Goal: Find contact information: Find contact information

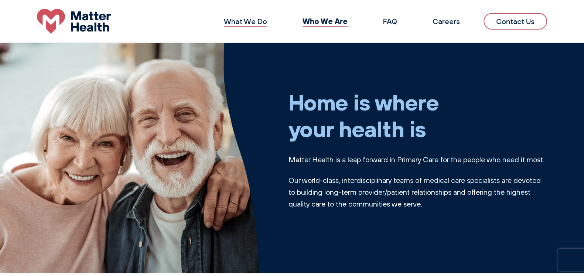
click at [244, 21] on link "What We Do" at bounding box center [245, 21] width 43 height 9
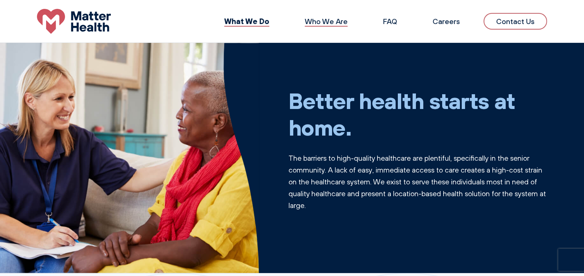
click at [323, 19] on link "Who We Are" at bounding box center [326, 21] width 43 height 9
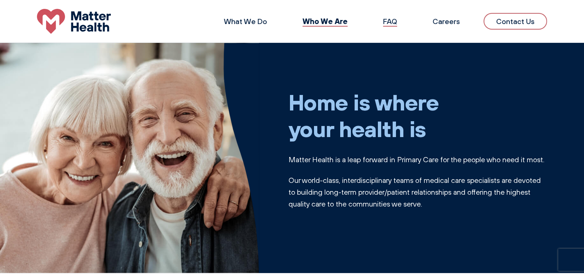
click at [390, 19] on link "FAQ" at bounding box center [390, 21] width 14 height 9
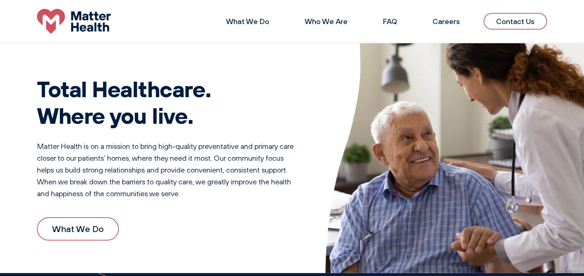
click at [506, 22] on link "Contact Us" at bounding box center [516, 21] width 64 height 17
